Goal: Transaction & Acquisition: Book appointment/travel/reservation

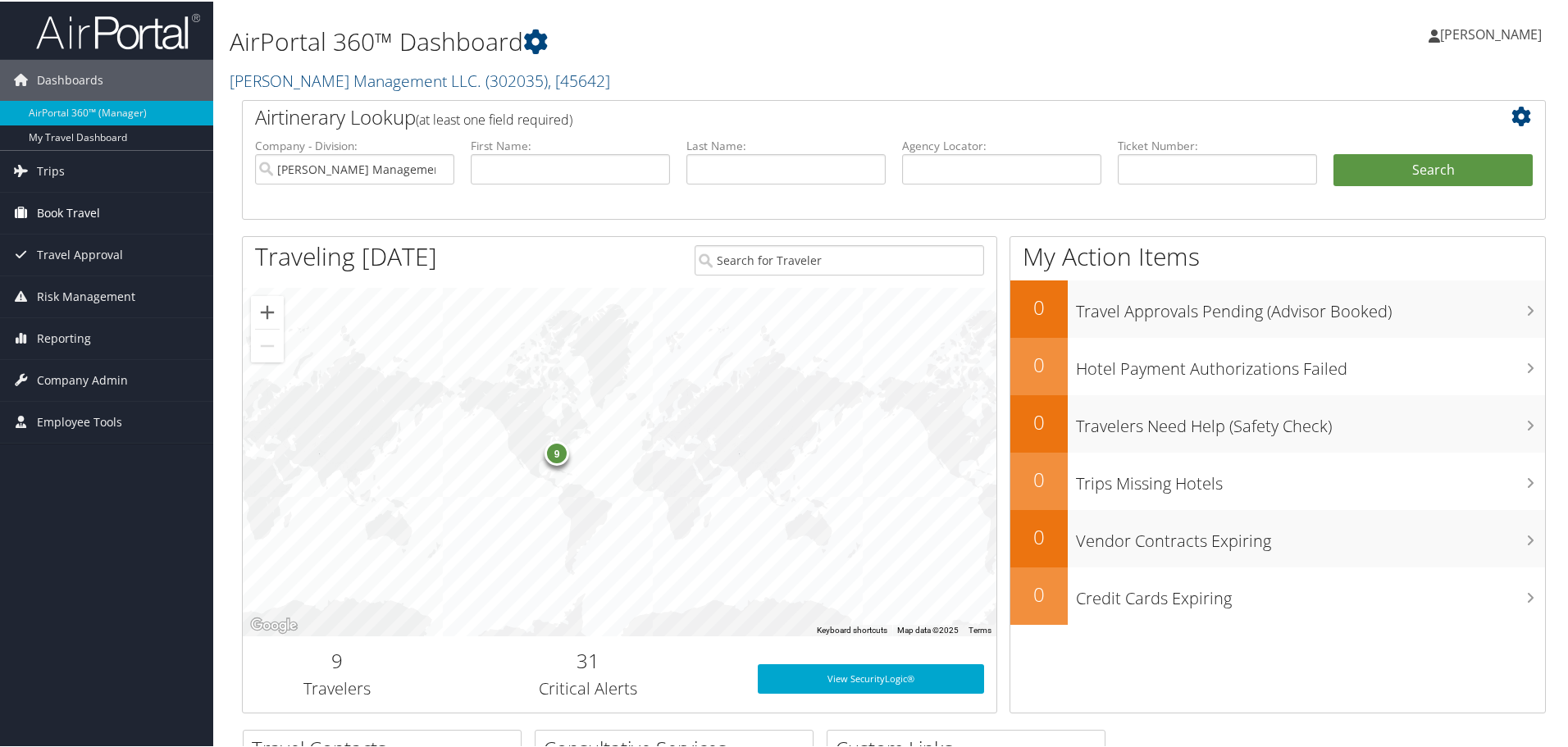
click at [62, 212] on span "Book Travel" at bounding box center [68, 212] width 63 height 41
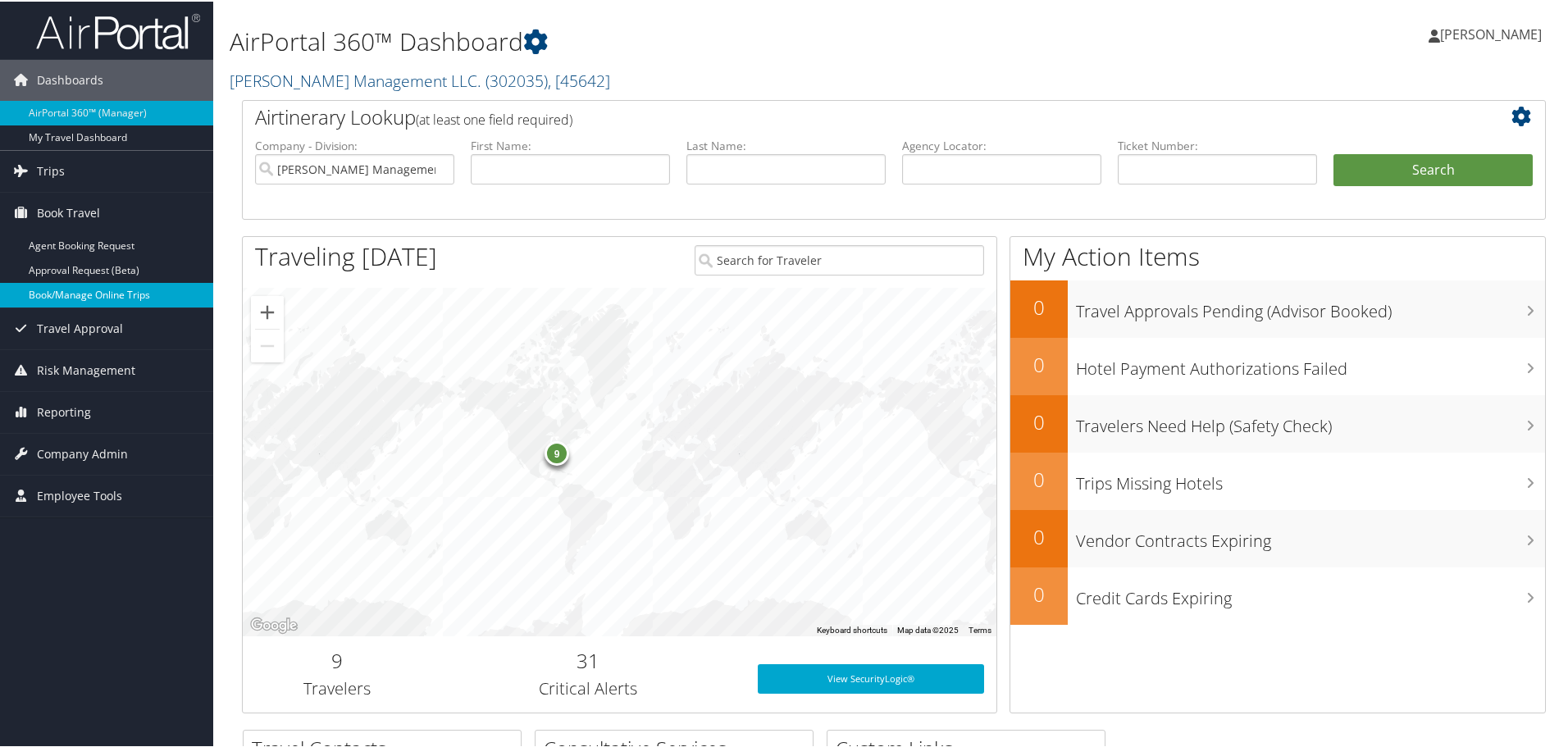
click at [71, 287] on link "Book/Manage Online Trips" at bounding box center [106, 293] width 213 height 24
